Goal: Information Seeking & Learning: Find specific fact

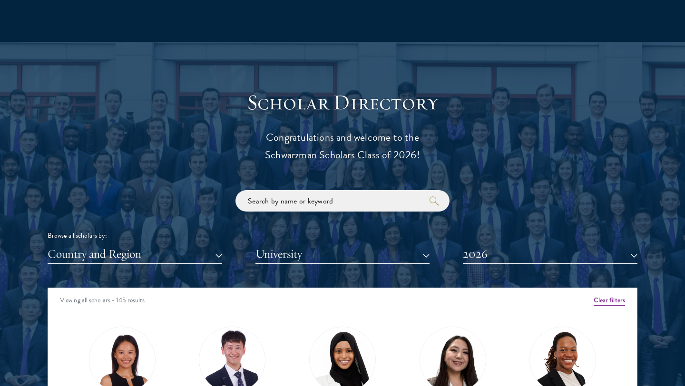
scroll to position [987, 0]
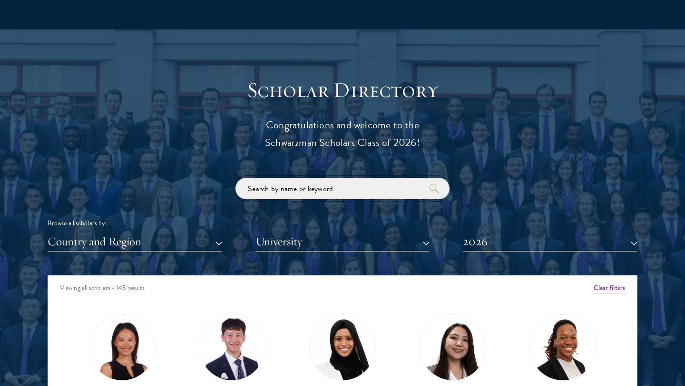
click at [362, 194] on input "search" at bounding box center [342, 188] width 214 height 21
type input "[US_STATE]"
click button "submit" at bounding box center [0, 0] width 0 height 0
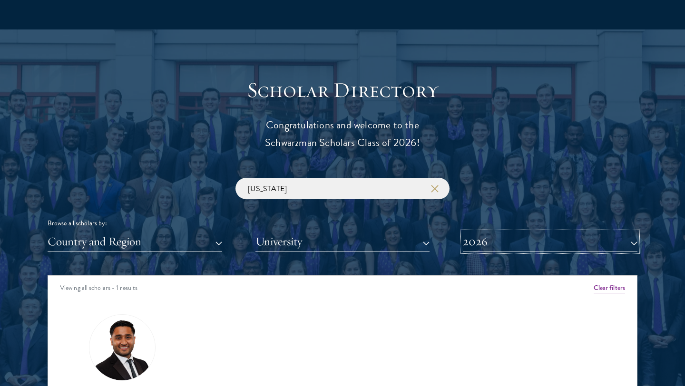
click at [487, 236] on button "2026" at bounding box center [550, 241] width 174 height 19
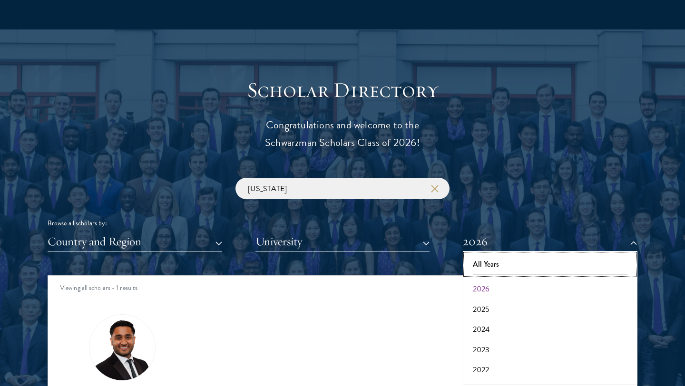
click at [523, 255] on button "All Years" at bounding box center [549, 264] width 169 height 20
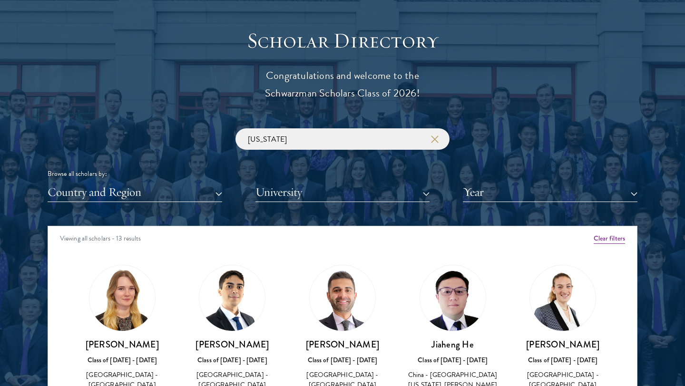
scroll to position [1145, 0]
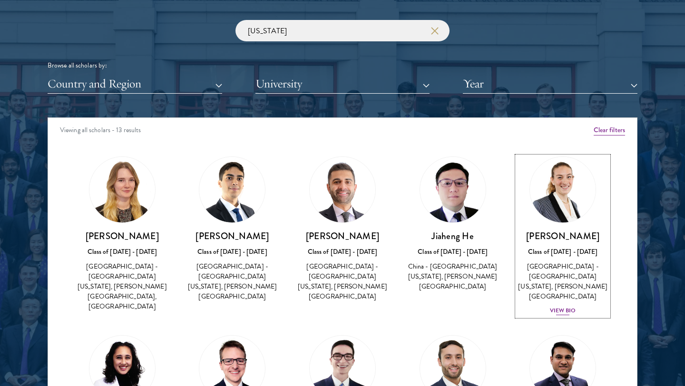
click at [546, 198] on img at bounding box center [562, 190] width 72 height 72
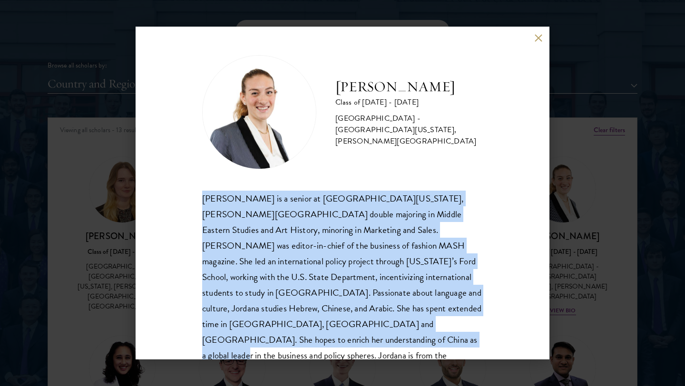
drag, startPoint x: 193, startPoint y: 199, endPoint x: 303, endPoint y: 345, distance: 183.0
click at [304, 346] on div "[PERSON_NAME] Class of [DATE] - [DATE] [GEOGRAPHIC_DATA] - [GEOGRAPHIC_DATA][US…" at bounding box center [343, 193] width 414 height 333
copy div "[PERSON_NAME] is a senior at [GEOGRAPHIC_DATA][US_STATE], [PERSON_NAME][GEOGRAP…"
